Goal: Find specific page/section: Find specific page/section

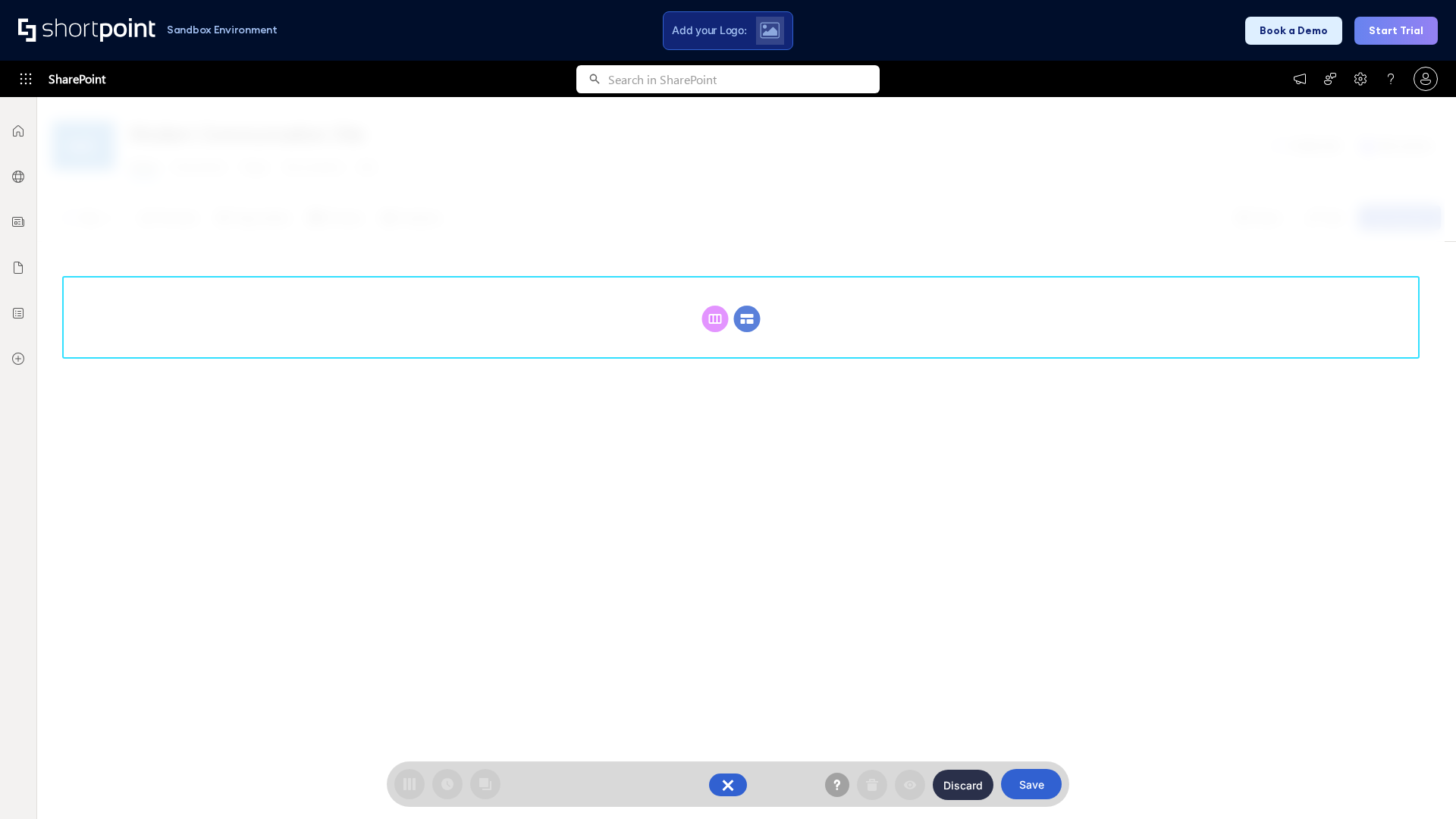
click at [746, 318] on circle at bounding box center [747, 319] width 27 height 27
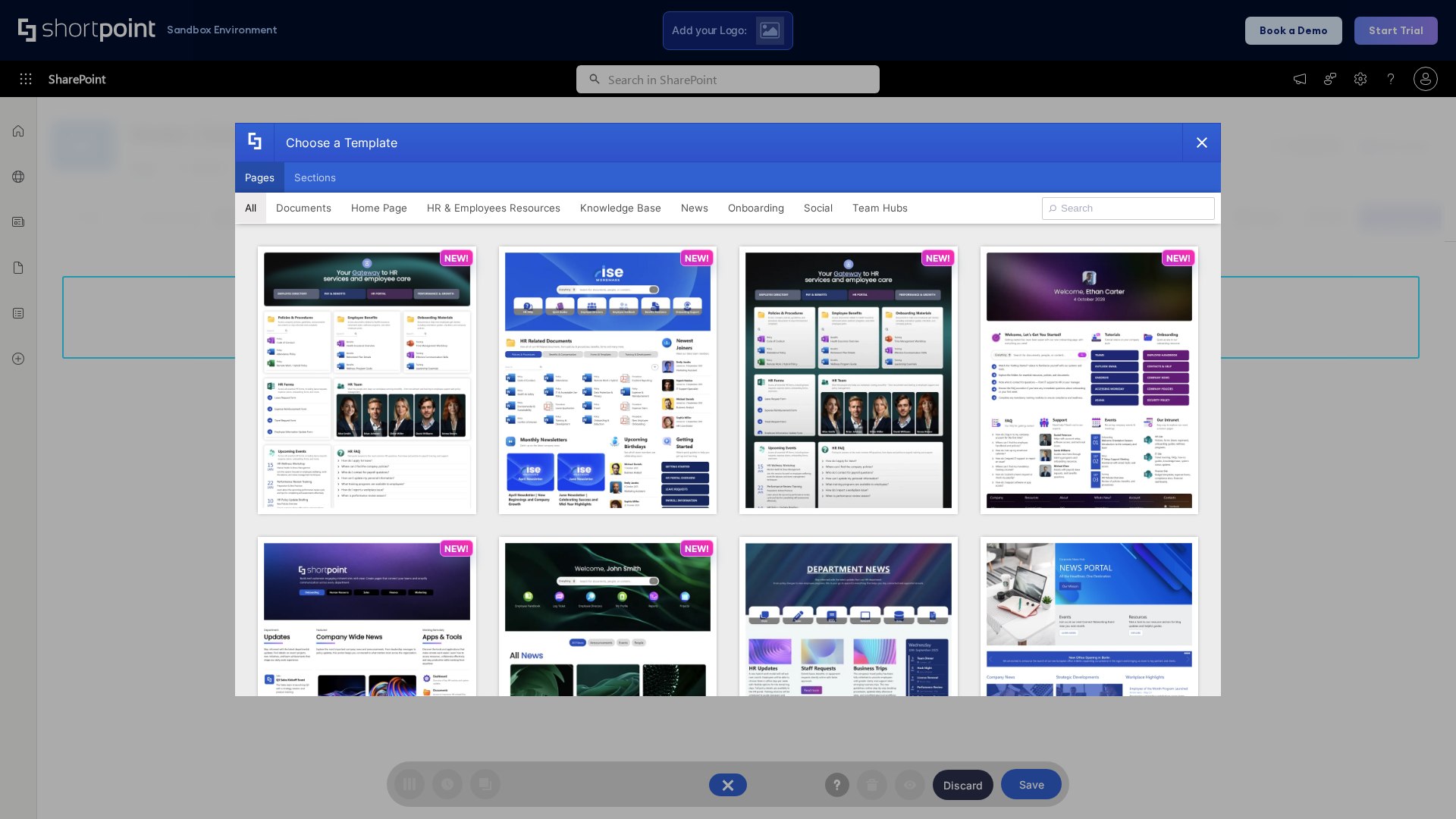
click at [259, 177] on button "Pages" at bounding box center [259, 177] width 49 height 30
type input "Intranet Layout 5"
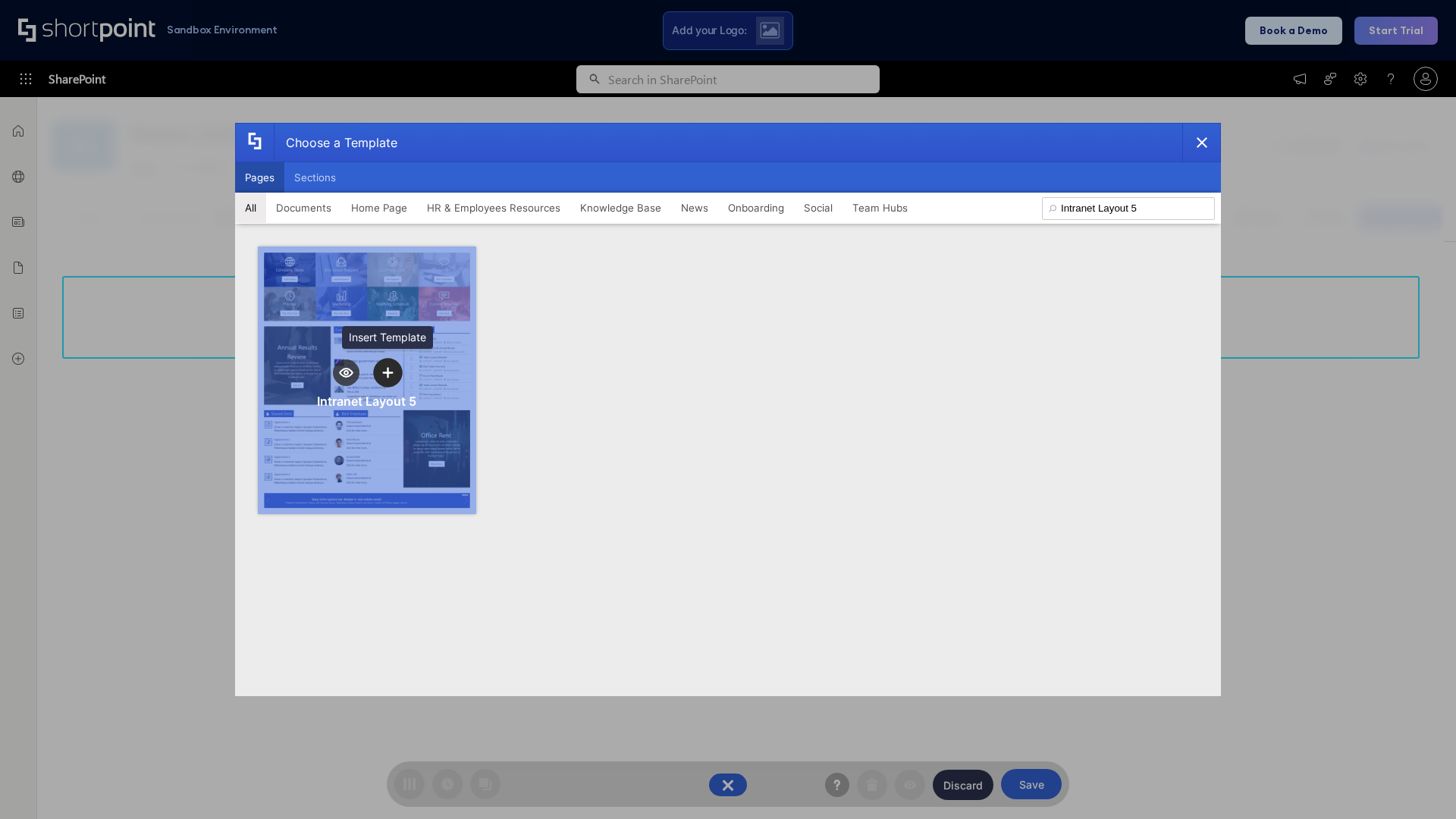
click at [388, 372] on icon "template selector" at bounding box center [387, 372] width 11 height 11
